Goal: Find specific page/section: Find specific page/section

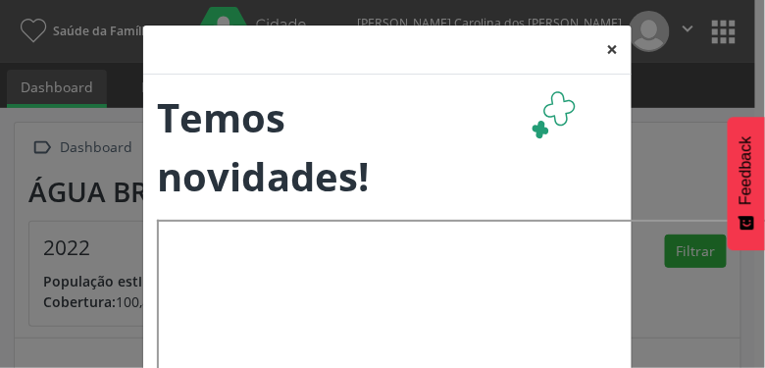
click at [614, 53] on button "×" at bounding box center [612, 50] width 39 height 48
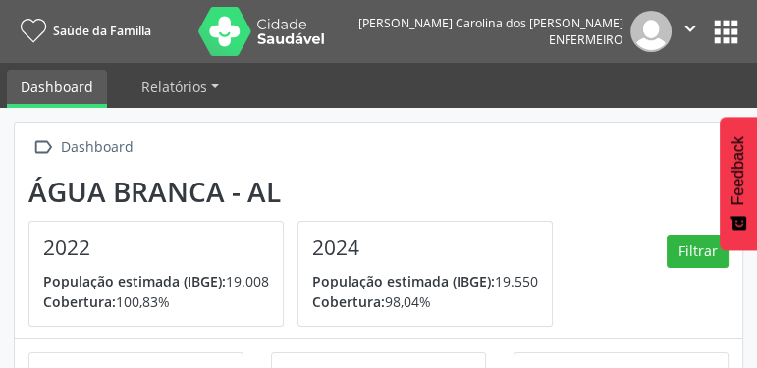
click at [736, 29] on button "apps" at bounding box center [726, 32] width 34 height 34
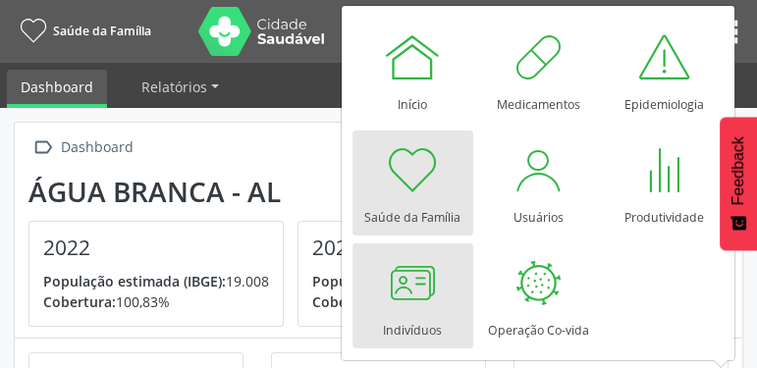
click at [438, 275] on div at bounding box center [412, 282] width 59 height 59
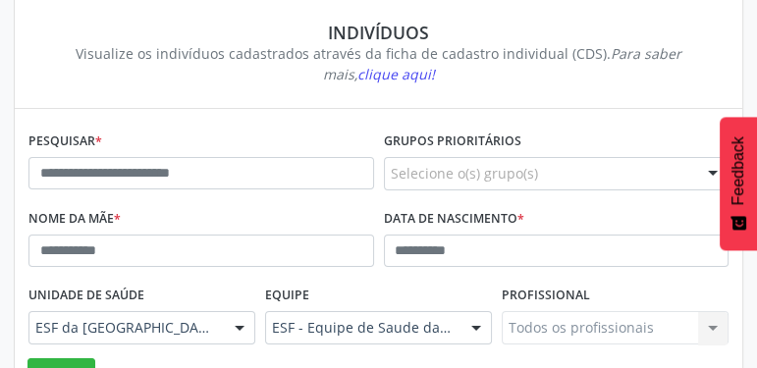
scroll to position [168, 0]
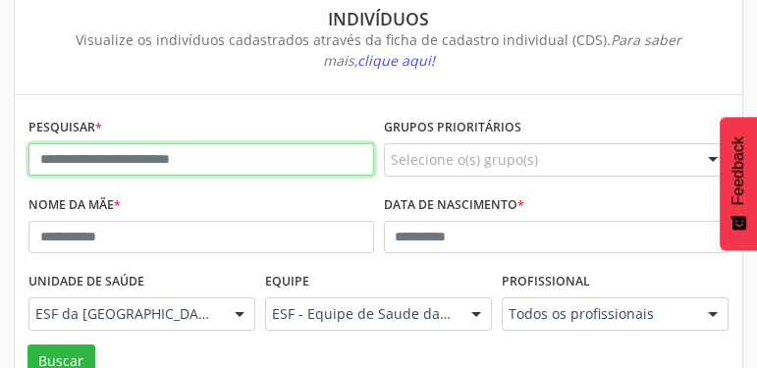
click at [117, 159] on input "text" at bounding box center [200, 159] width 345 height 33
type input "*"
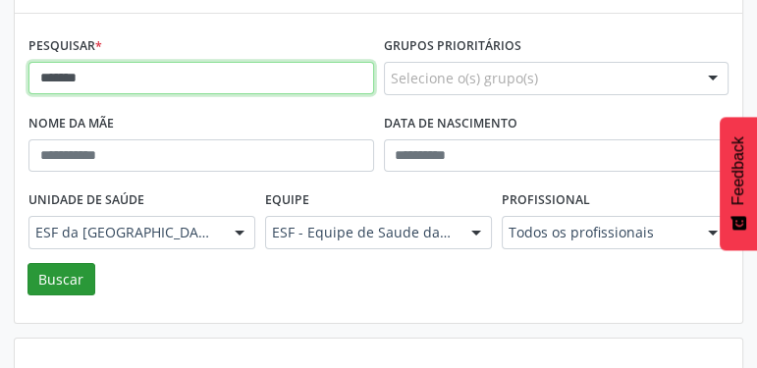
scroll to position [280, 0]
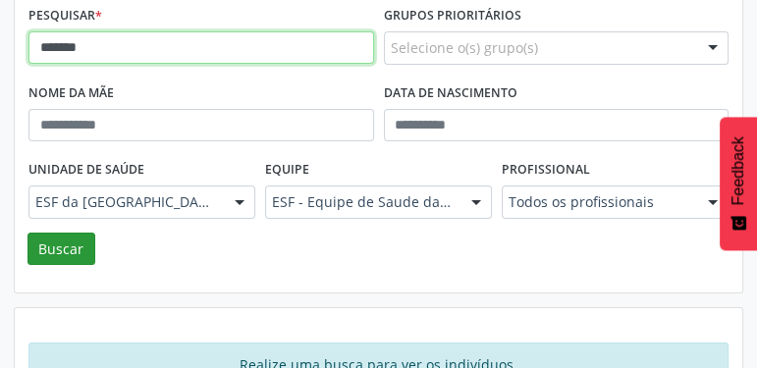
type input "*******"
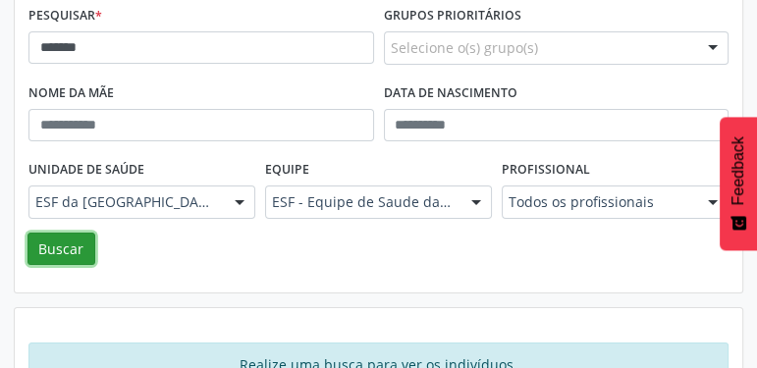
click at [60, 256] on button "Buscar" at bounding box center [61, 249] width 68 height 33
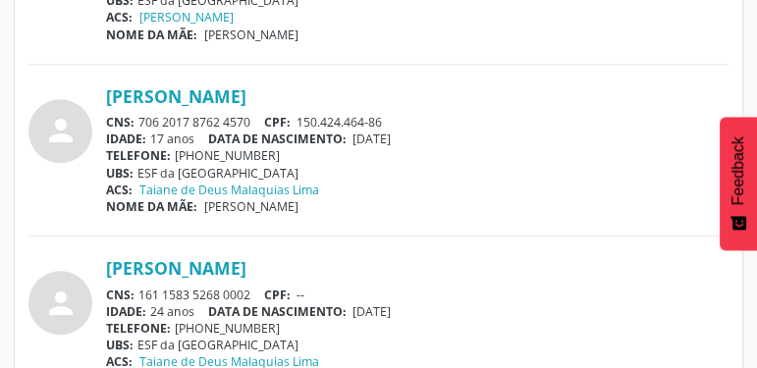
scroll to position [1457, 0]
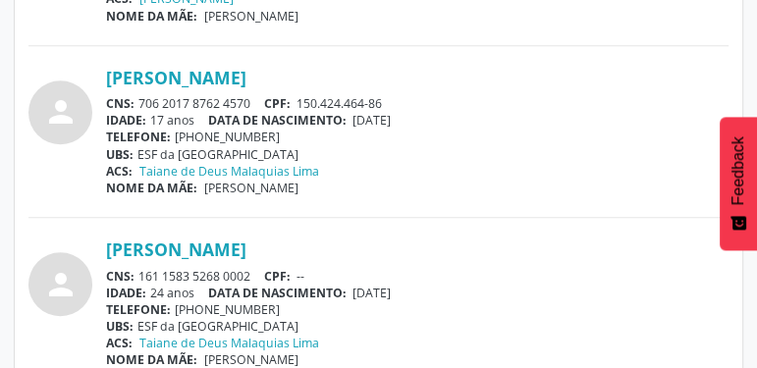
drag, startPoint x: 76, startPoint y: 59, endPoint x: 343, endPoint y: 67, distance: 268.0
click at [246, 73] on link "[PERSON_NAME]" at bounding box center [176, 78] width 140 height 22
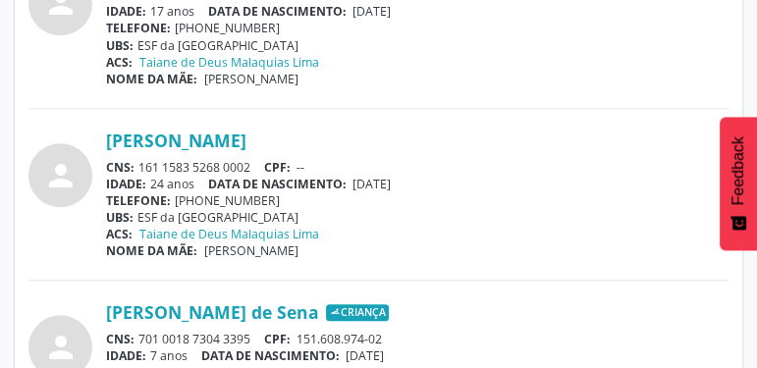
scroll to position [1570, 0]
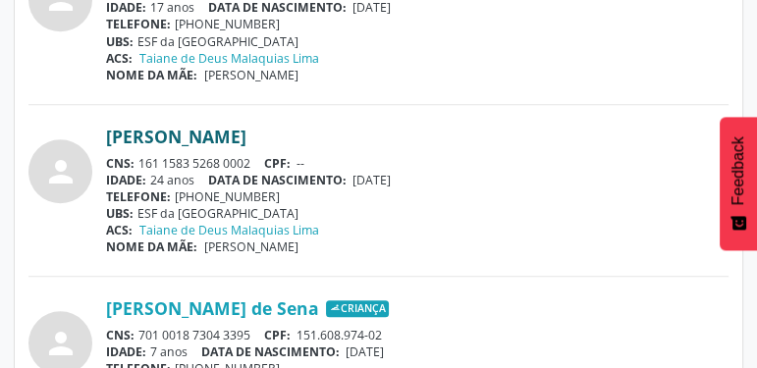
click at [246, 126] on link "[PERSON_NAME]" at bounding box center [176, 137] width 140 height 22
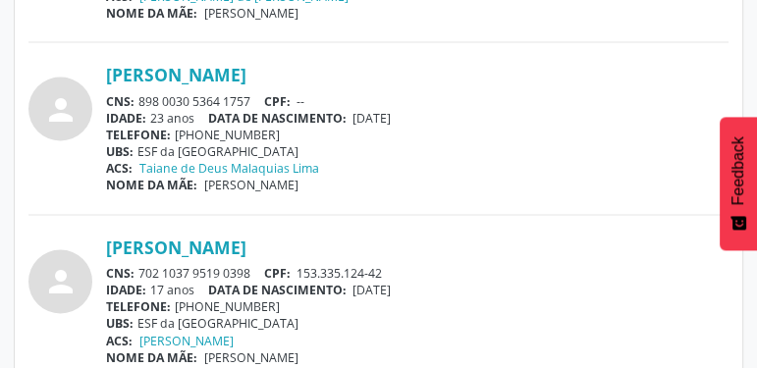
scroll to position [2679, 0]
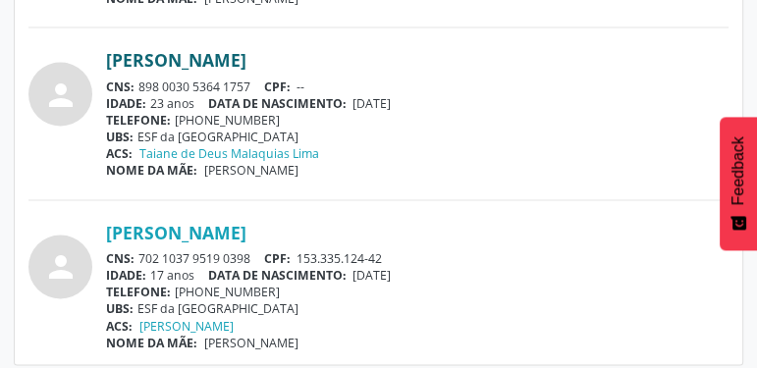
click at [246, 55] on link "[PERSON_NAME]" at bounding box center [176, 60] width 140 height 22
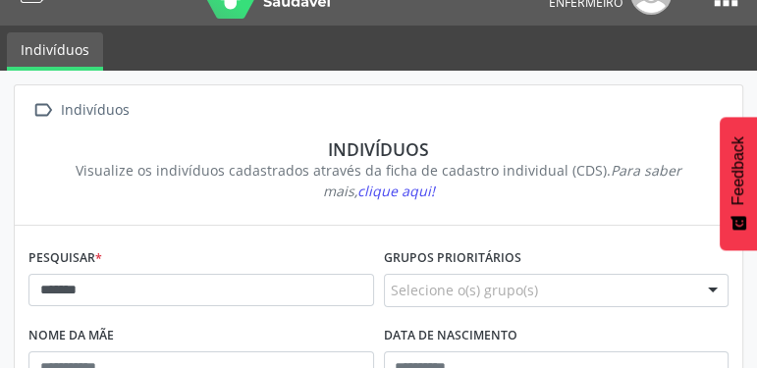
scroll to position [0, 0]
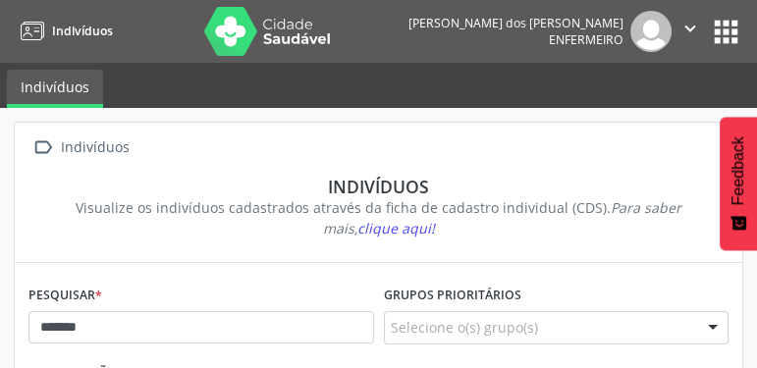
click at [727, 33] on button "apps" at bounding box center [726, 32] width 34 height 34
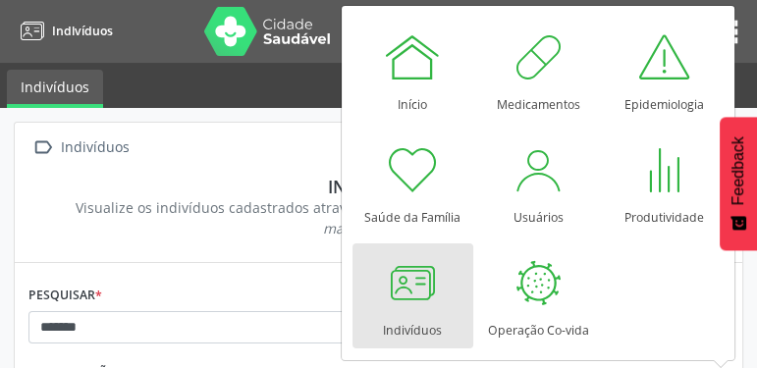
click at [389, 276] on div at bounding box center [412, 282] width 59 height 59
